Goal: Register for event/course

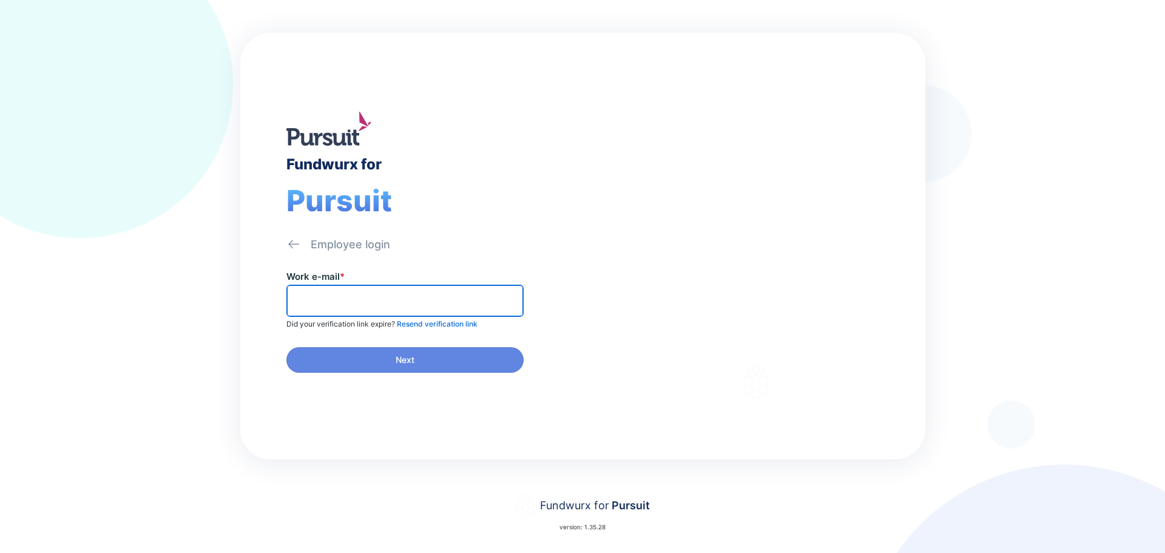
click at [302, 296] on input "text" at bounding box center [405, 300] width 226 height 19
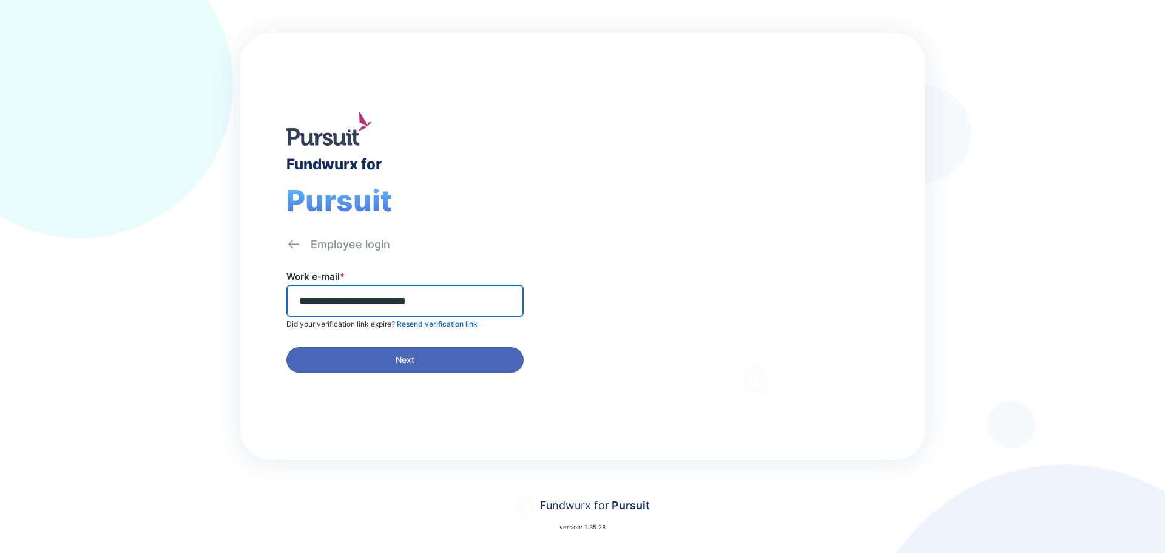
type input "**********"
click at [386, 354] on span "Next" at bounding box center [404, 360] width 221 height 12
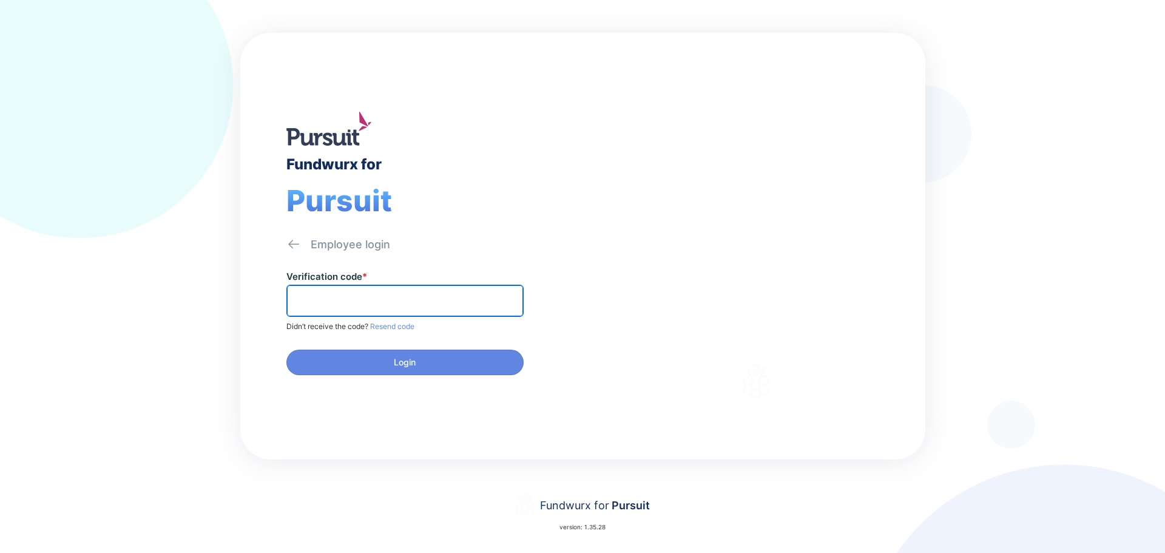
click at [311, 302] on input "text" at bounding box center [405, 300] width 226 height 19
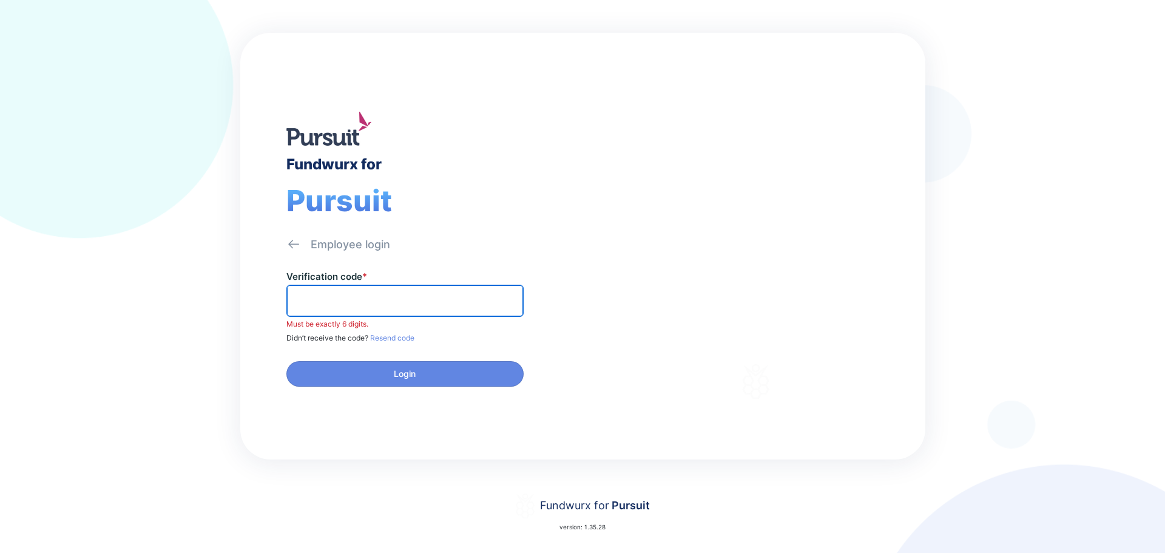
click at [330, 305] on input "text" at bounding box center [405, 300] width 226 height 19
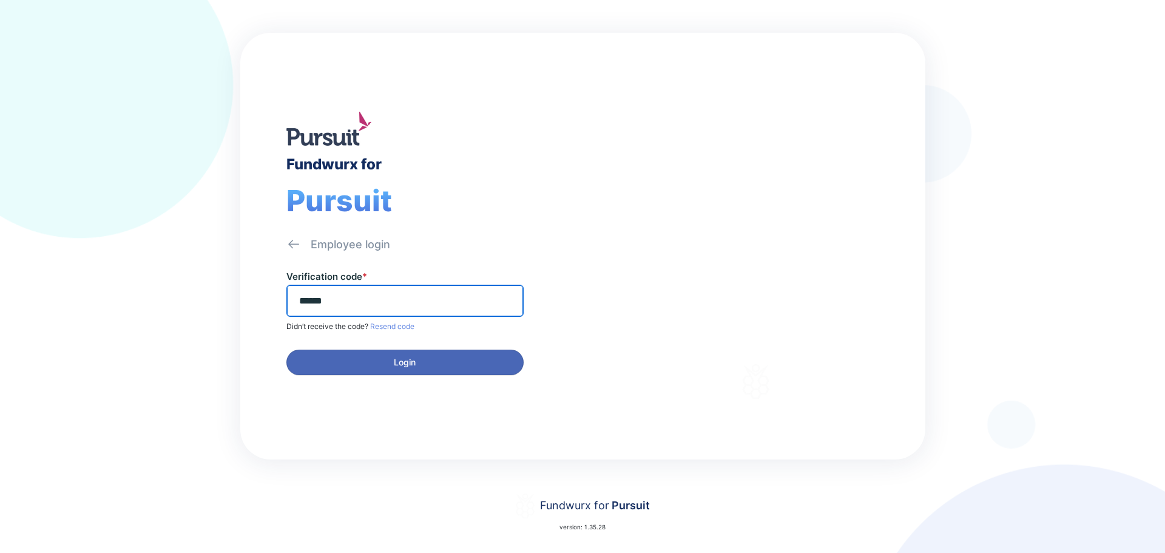
type input "******"
drag, startPoint x: 394, startPoint y: 362, endPoint x: 424, endPoint y: 351, distance: 32.5
click at [394, 362] on span "Login" at bounding box center [405, 362] width 22 height 12
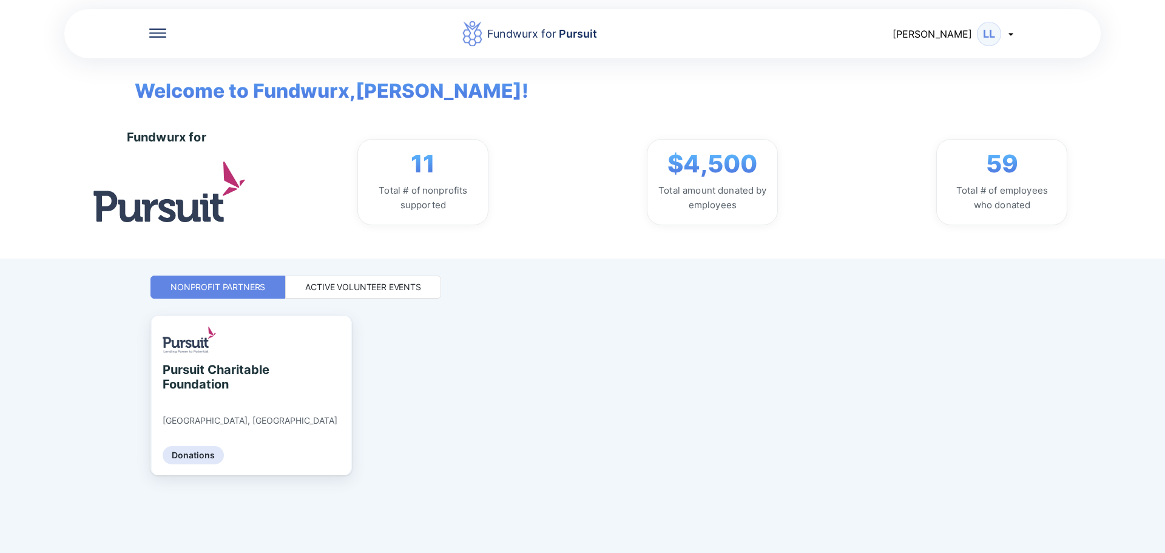
click at [365, 285] on div "Active Volunteer Events" at bounding box center [363, 287] width 116 height 12
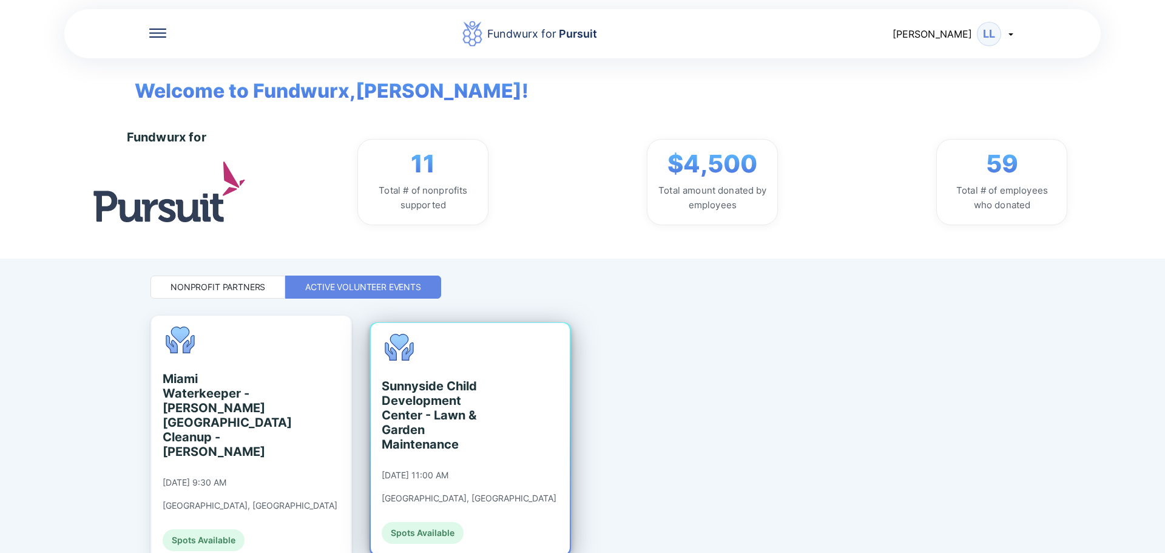
click at [418, 397] on div "Sunnyside Child Development Center - Lawn & Garden Maintenance" at bounding box center [437, 415] width 111 height 73
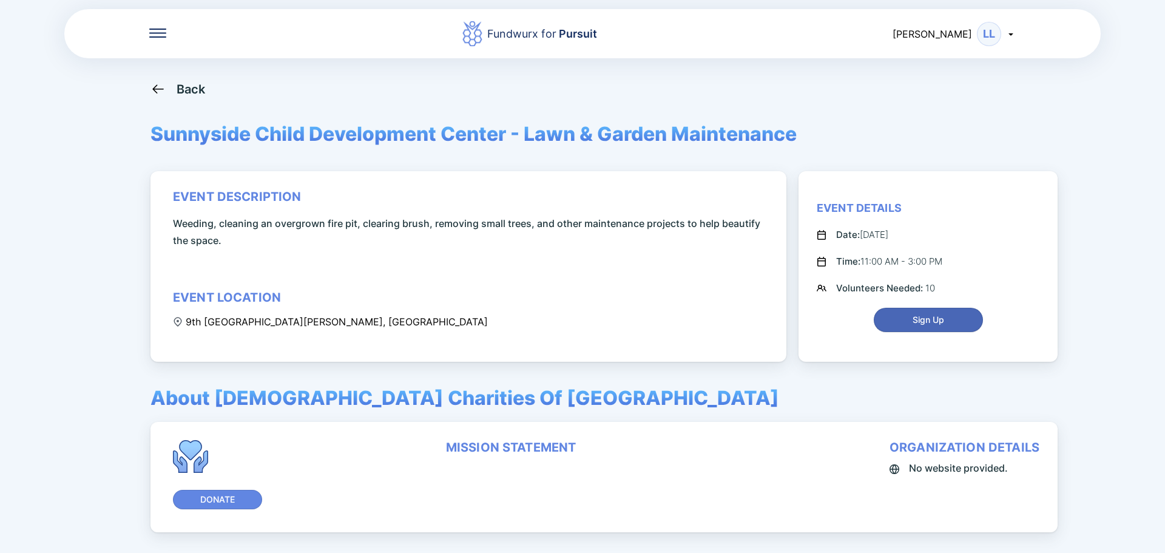
click at [928, 314] on span "Sign Up" at bounding box center [929, 320] width 32 height 12
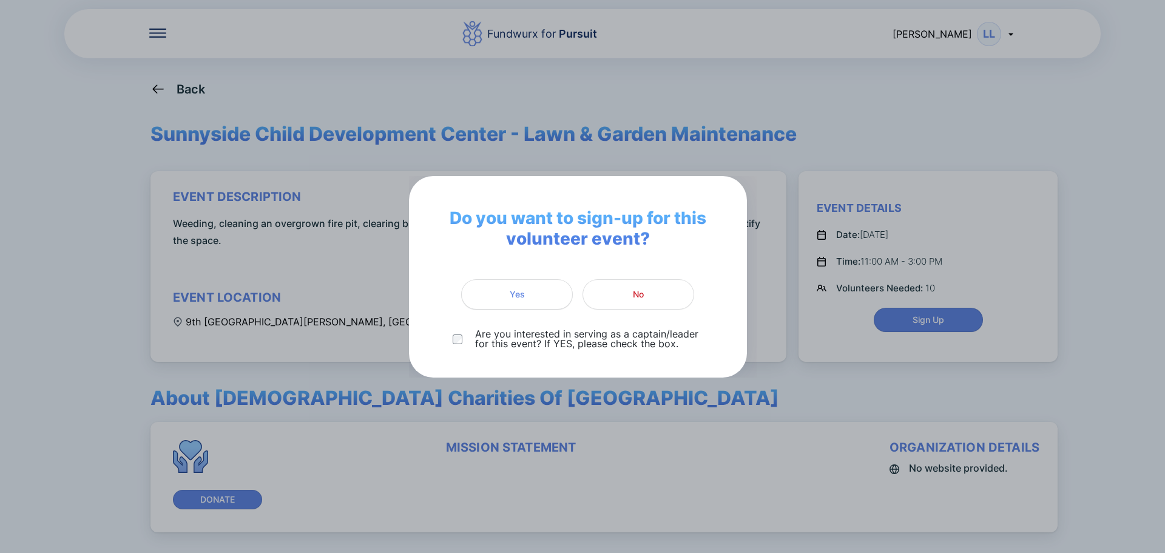
click at [518, 294] on span "Yes" at bounding box center [517, 294] width 15 height 12
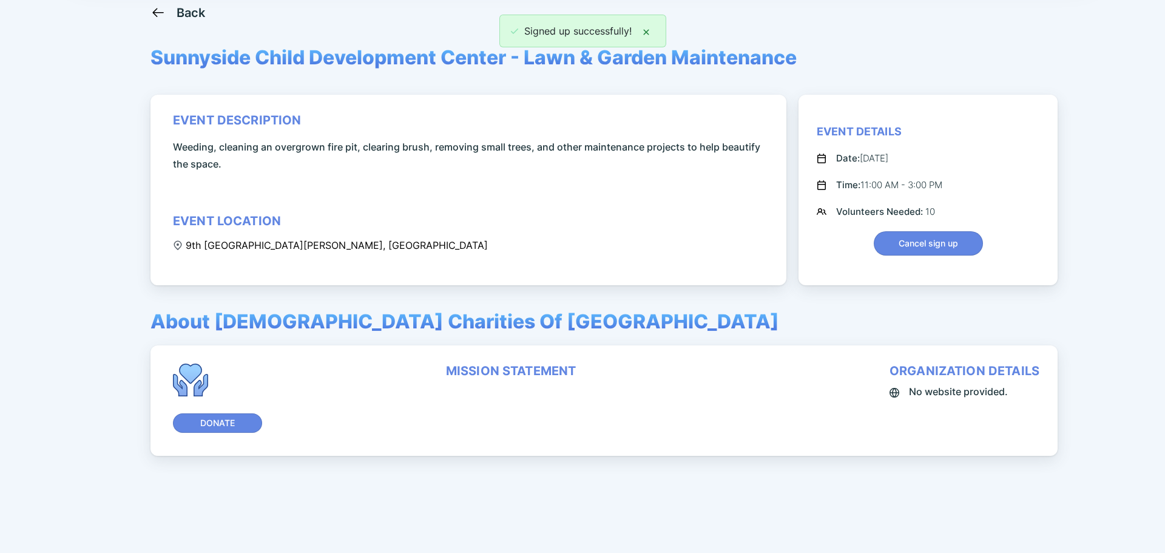
scroll to position [81, 0]
